Goal: Task Accomplishment & Management: Use online tool/utility

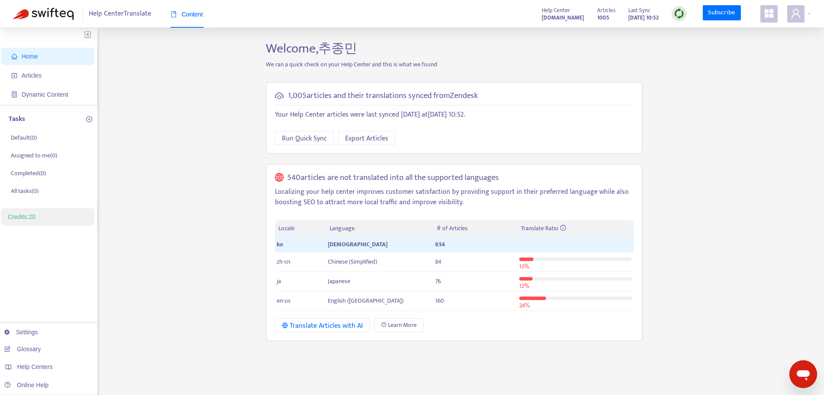
drag, startPoint x: 194, startPoint y: 165, endPoint x: 200, endPoint y: 167, distance: 7.0
click at [195, 165] on div "Home Articles Dynamic Content Tasks Default ( 0 ) Assigned to me ( 0 ) Complete…" at bounding box center [412, 294] width 798 height 507
click at [194, 194] on div "Home Articles Dynamic Content Tasks Default ( 0 ) Assigned to me ( 0 ) Complete…" at bounding box center [412, 294] width 798 height 507
click at [71, 78] on span "Articles" at bounding box center [49, 75] width 76 height 17
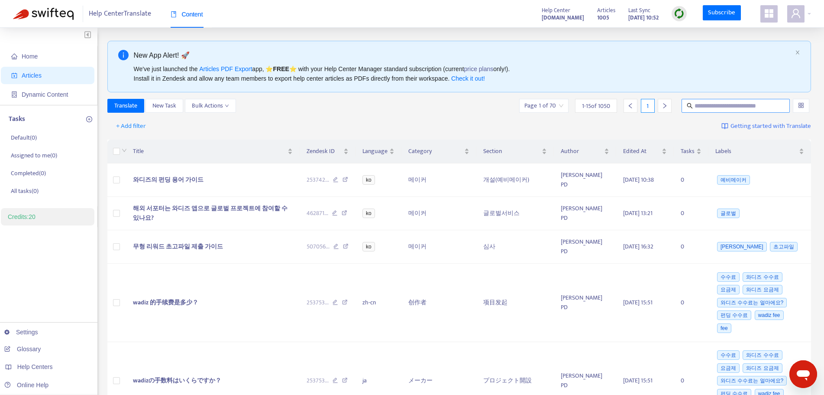
click at [725, 106] on input "text" at bounding box center [736, 106] width 83 height 10
type input "**"
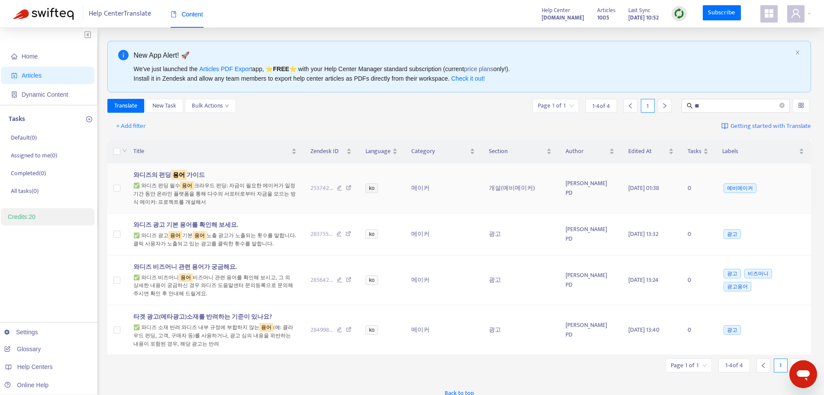
click at [149, 174] on span "와디즈의 펀딩 용어 가이드" at bounding box center [168, 175] width 71 height 10
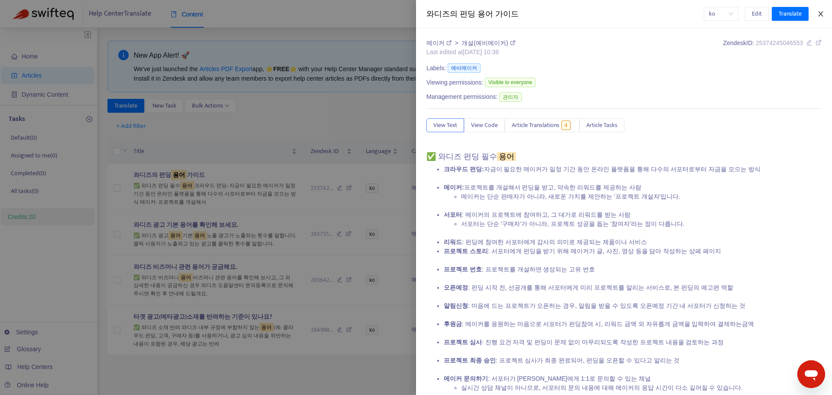
click at [822, 14] on icon "close" at bounding box center [820, 13] width 7 height 7
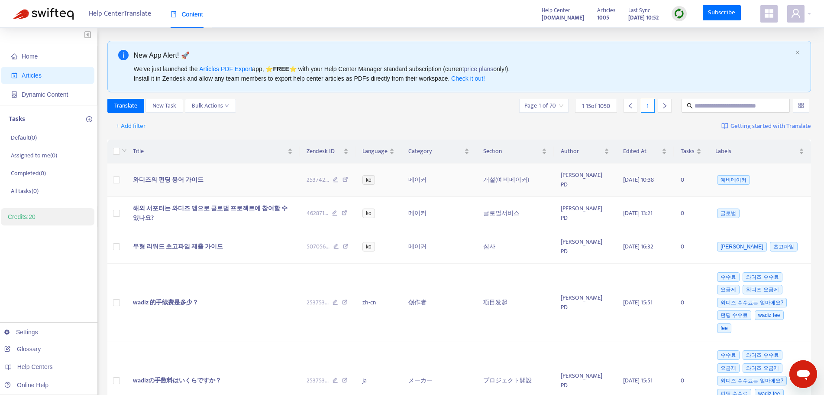
click at [201, 175] on span "와디즈의 펀딩 용어 가이드" at bounding box center [168, 180] width 71 height 10
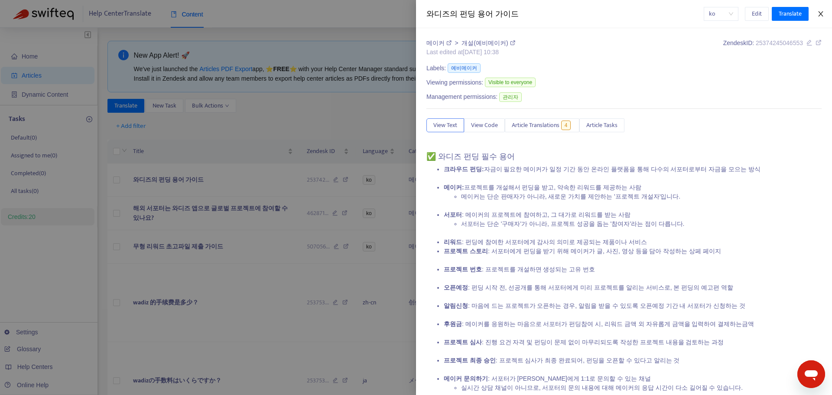
click at [820, 12] on icon "close" at bounding box center [820, 13] width 7 height 7
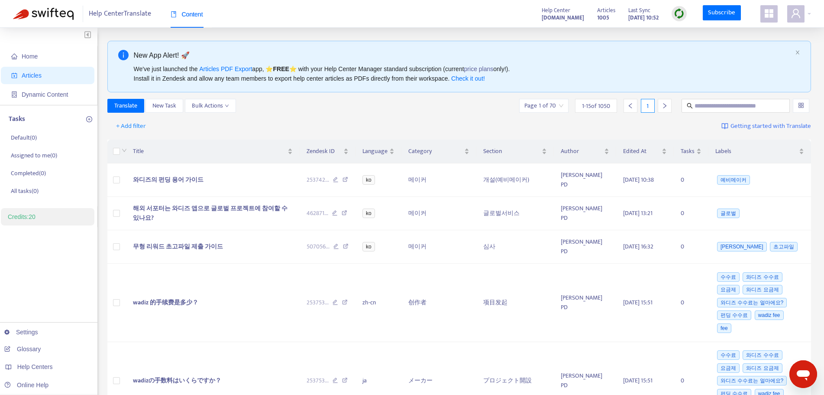
click at [469, 108] on div "Translate New Task Bulk Actions Page 1 of 70 1 - 15 of 1050 1" at bounding box center [459, 106] width 704 height 14
click at [375, 178] on span "ko" at bounding box center [369, 180] width 13 height 10
click at [374, 176] on span "ko" at bounding box center [369, 180] width 13 height 10
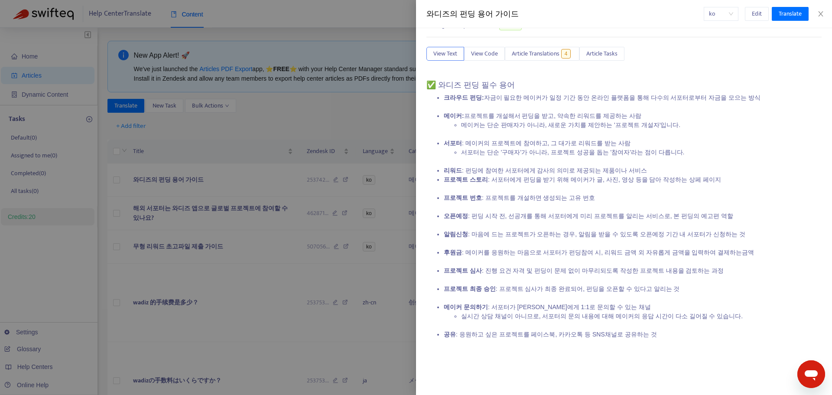
scroll to position [114, 0]
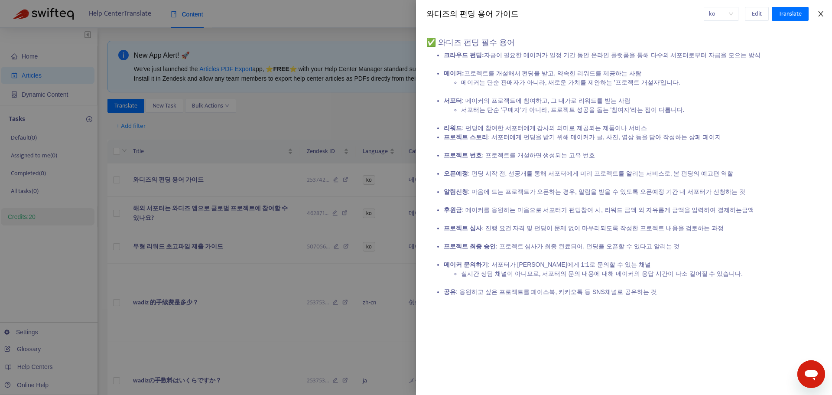
click at [819, 16] on icon "close" at bounding box center [820, 13] width 7 height 7
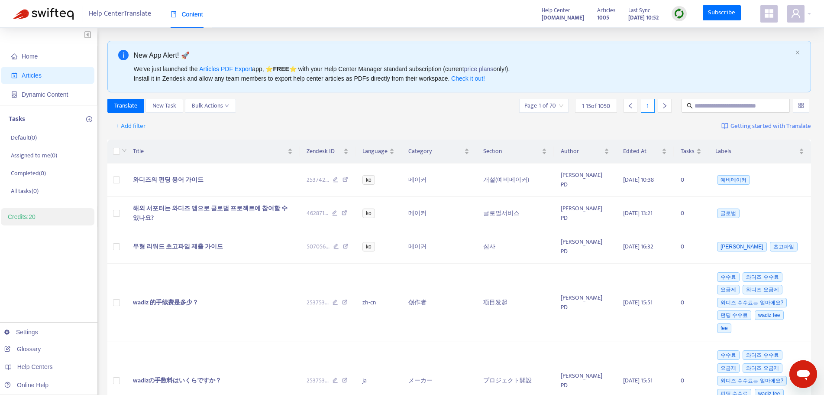
click at [680, 16] on img at bounding box center [679, 13] width 11 height 11
click at [698, 36] on link "Quick Sync" at bounding box center [697, 31] width 37 height 10
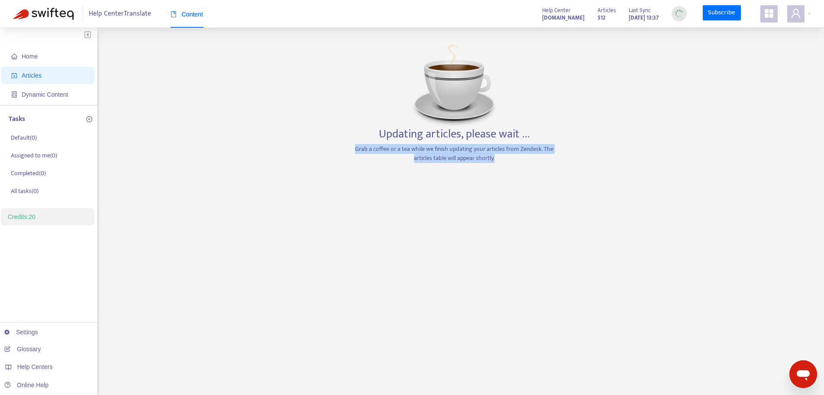
drag, startPoint x: 503, startPoint y: 162, endPoint x: 343, endPoint y: 145, distance: 160.7
click at [343, 145] on div "Home Articles Dynamic Content Tasks Default ( 0 ) Assigned to me ( 0 ) Complete…" at bounding box center [412, 294] width 798 height 507
click at [701, 229] on div "Home Articles Dynamic Content Tasks Default ( 0 ) Assigned to me ( 0 ) Complete…" at bounding box center [412, 294] width 798 height 507
click at [772, 78] on div "Home Articles Dynamic Content Tasks Default ( 0 ) Assigned to me ( 0 ) Complete…" at bounding box center [412, 294] width 798 height 507
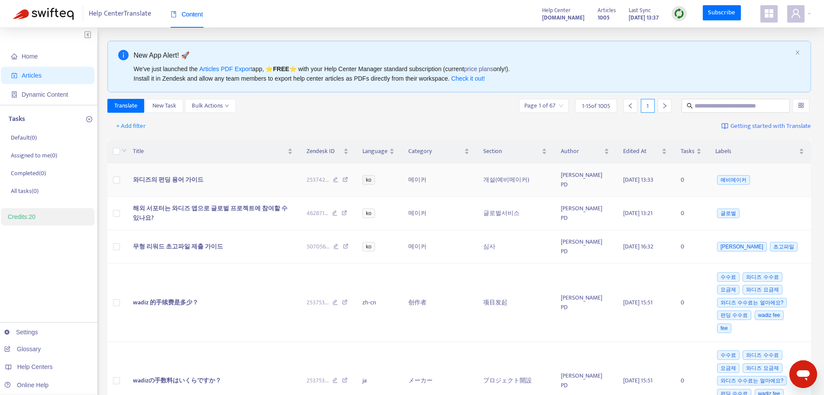
click at [189, 175] on span "와디즈의 펀딩 용어 가이드" at bounding box center [168, 180] width 71 height 10
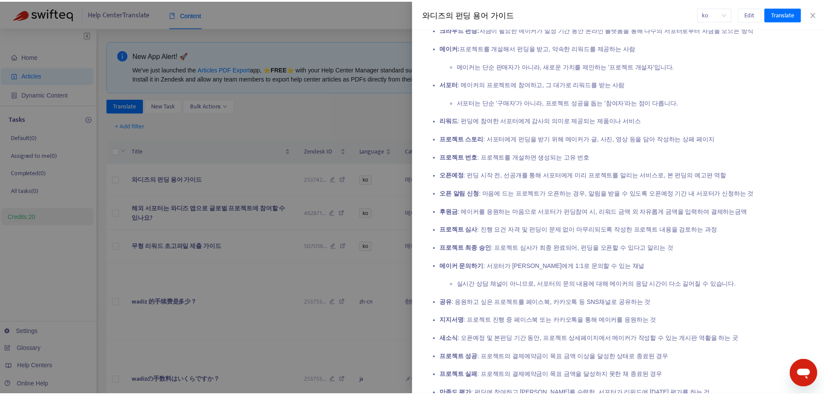
scroll to position [0, 0]
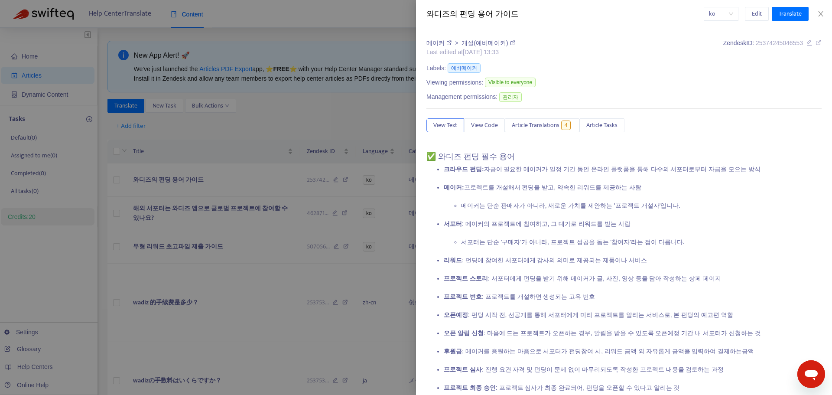
click at [670, 58] on div "메이커 > 개설(예비메이커) Last edited at [DATE] 13:33 Zendesk ID: 25374245046553 Labels: …" at bounding box center [623, 315] width 395 height 552
click at [489, 129] on span "View Code" at bounding box center [484, 125] width 27 height 10
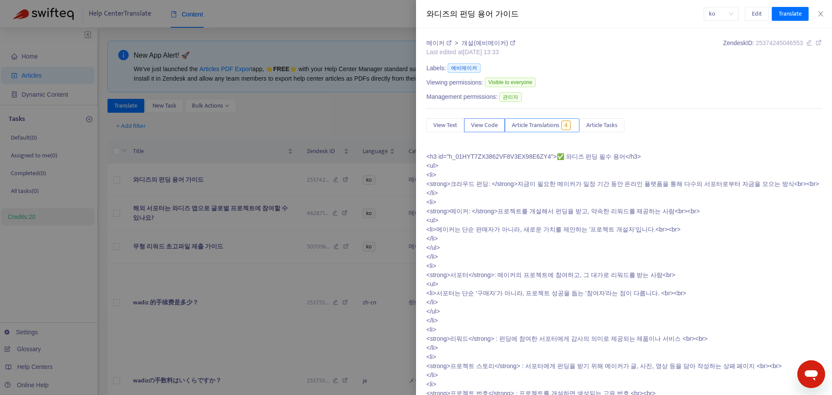
click at [537, 130] on span "Article Translations" at bounding box center [536, 125] width 48 height 10
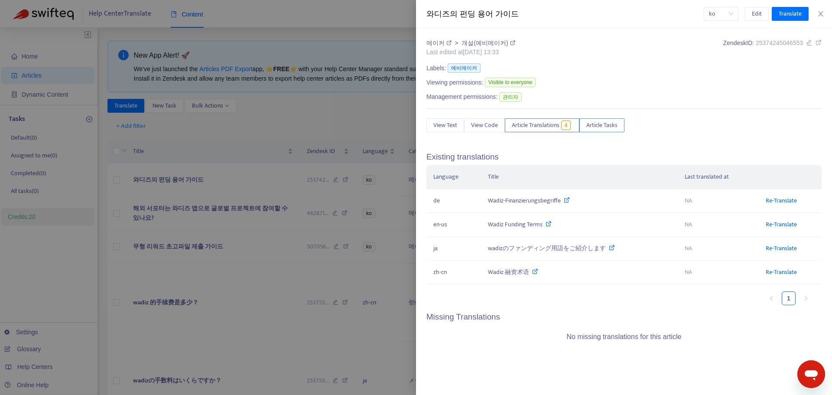
click at [608, 132] on button "Article Tasks" at bounding box center [601, 125] width 45 height 14
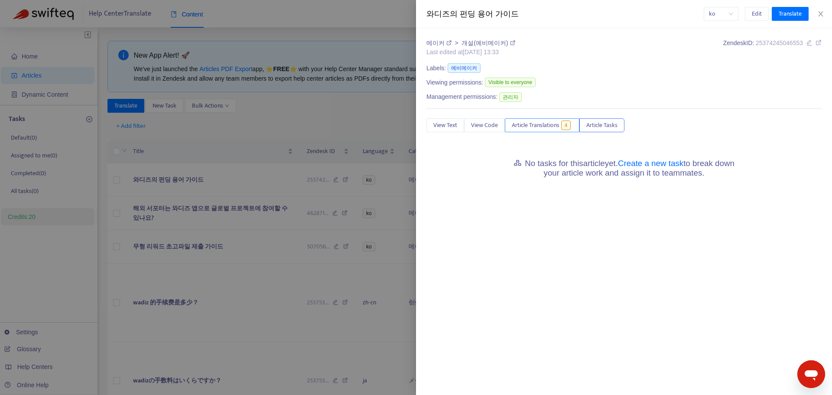
click at [550, 125] on span "Article Translations" at bounding box center [536, 125] width 48 height 10
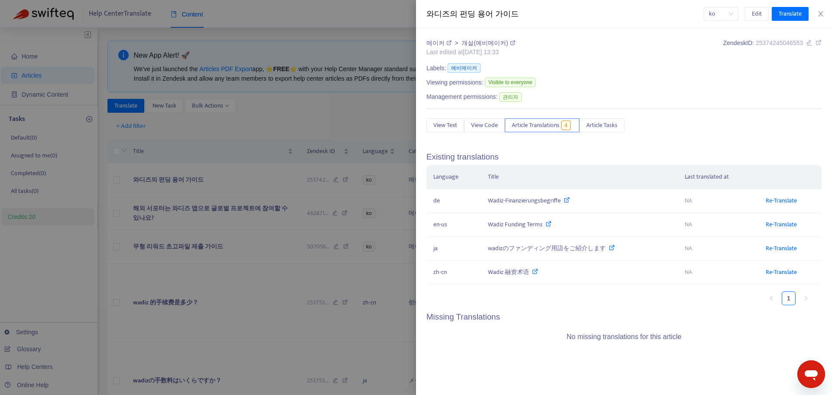
click at [704, 85] on div "Viewing permissions: Visible to everyone" at bounding box center [623, 83] width 395 height 14
drag, startPoint x: 723, startPoint y: 96, endPoint x: 758, endPoint y: 43, distance: 63.0
click at [726, 93] on div "Management permissions: 관리자" at bounding box center [623, 98] width 395 height 14
click at [728, 13] on span "ko" at bounding box center [721, 13] width 24 height 13
click at [674, 48] on div "en-us" at bounding box center [655, 45] width 151 height 10
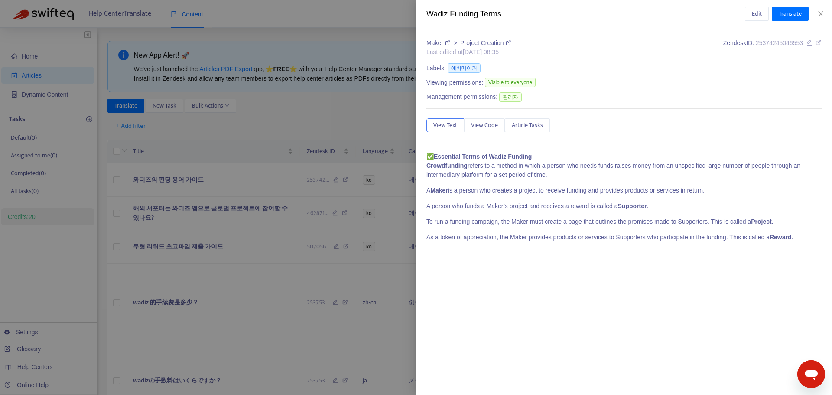
click at [434, 46] on link "Maker" at bounding box center [439, 42] width 26 height 7
click at [819, 19] on div "Edit Translate" at bounding box center [783, 14] width 77 height 14
click at [822, 15] on icon "close" at bounding box center [820, 13] width 7 height 7
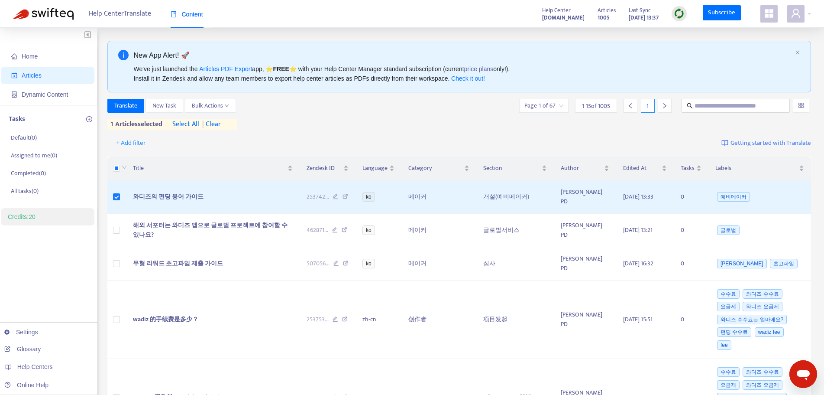
drag, startPoint x: 336, startPoint y: 115, endPoint x: 334, endPoint y: 126, distance: 11.9
click at [336, 115] on div "Translate New Task Bulk Actions Page 1 of 67 1 - 15 of 1005 1 1 articles select…" at bounding box center [459, 114] width 704 height 31
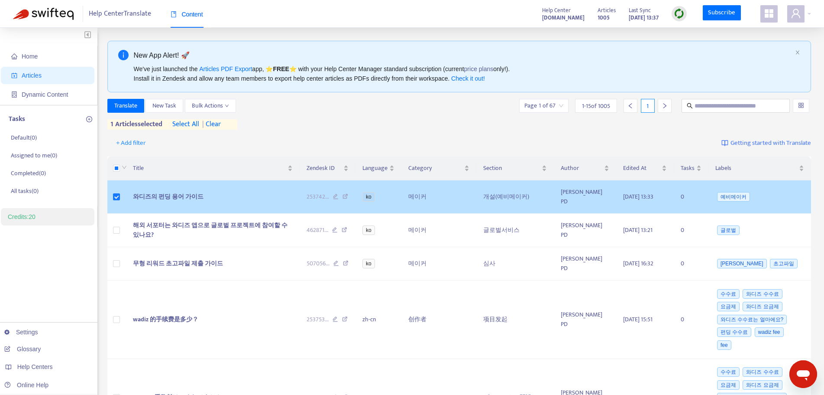
click at [338, 196] on icon at bounding box center [336, 198] width 6 height 8
click at [348, 194] on icon at bounding box center [346, 198] width 6 height 8
click at [371, 196] on span "ko" at bounding box center [369, 197] width 13 height 10
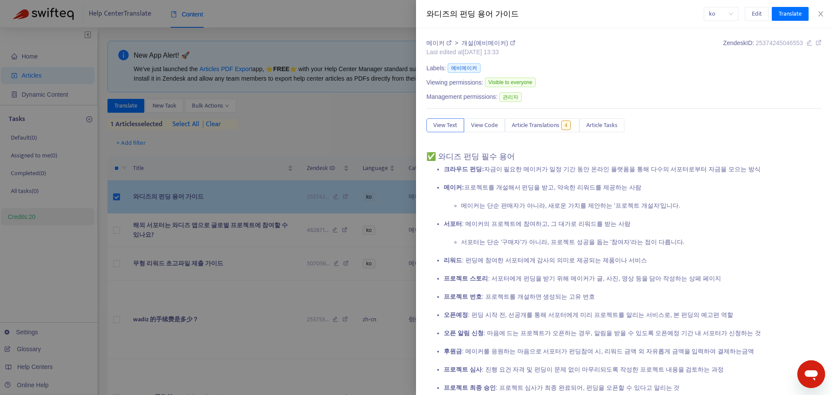
click at [373, 193] on div at bounding box center [416, 197] width 832 height 395
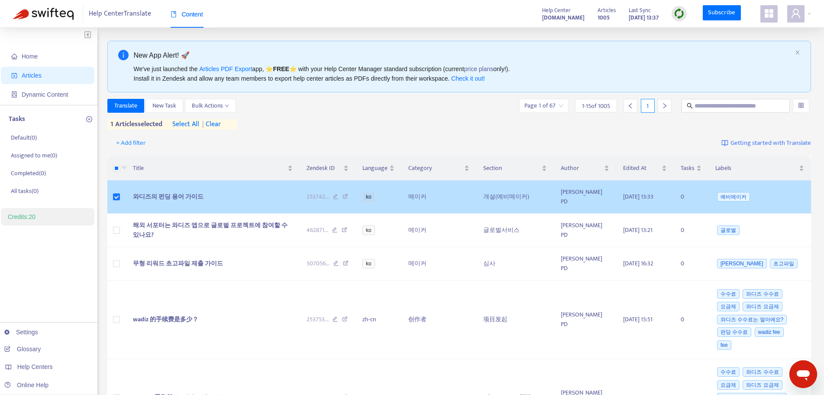
click at [374, 194] on span "ko" at bounding box center [369, 197] width 13 height 10
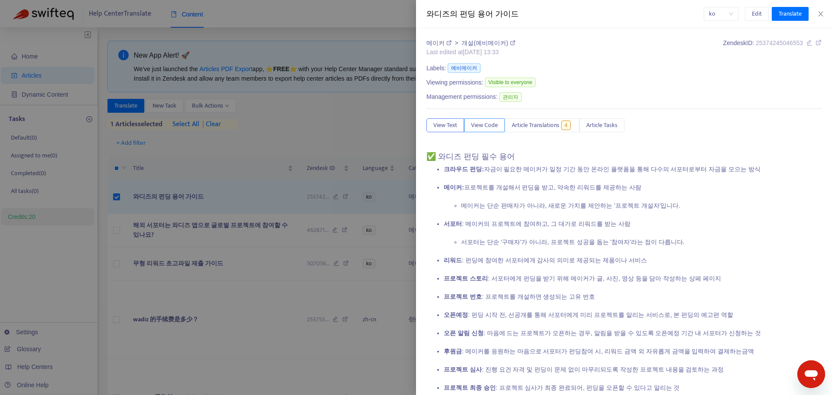
click at [491, 126] on span "View Code" at bounding box center [484, 125] width 27 height 10
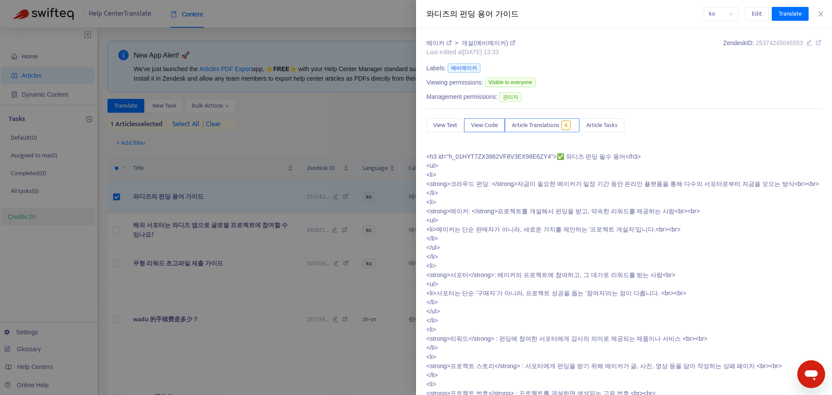
click at [551, 126] on span "Article Translations" at bounding box center [536, 125] width 48 height 10
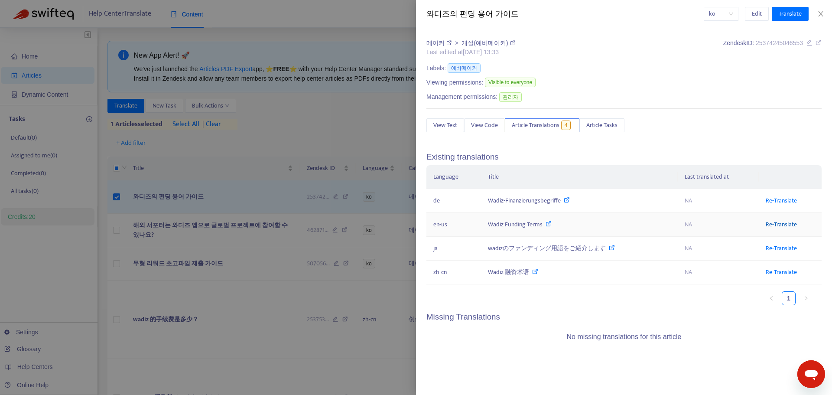
click at [787, 227] on link "Re-Translate" at bounding box center [780, 224] width 31 height 10
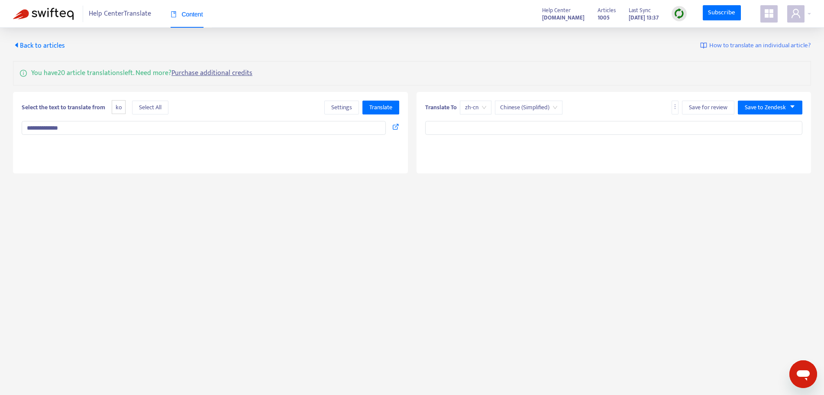
type input "**********"
type textarea "**********"
